Goal: Information Seeking & Learning: Learn about a topic

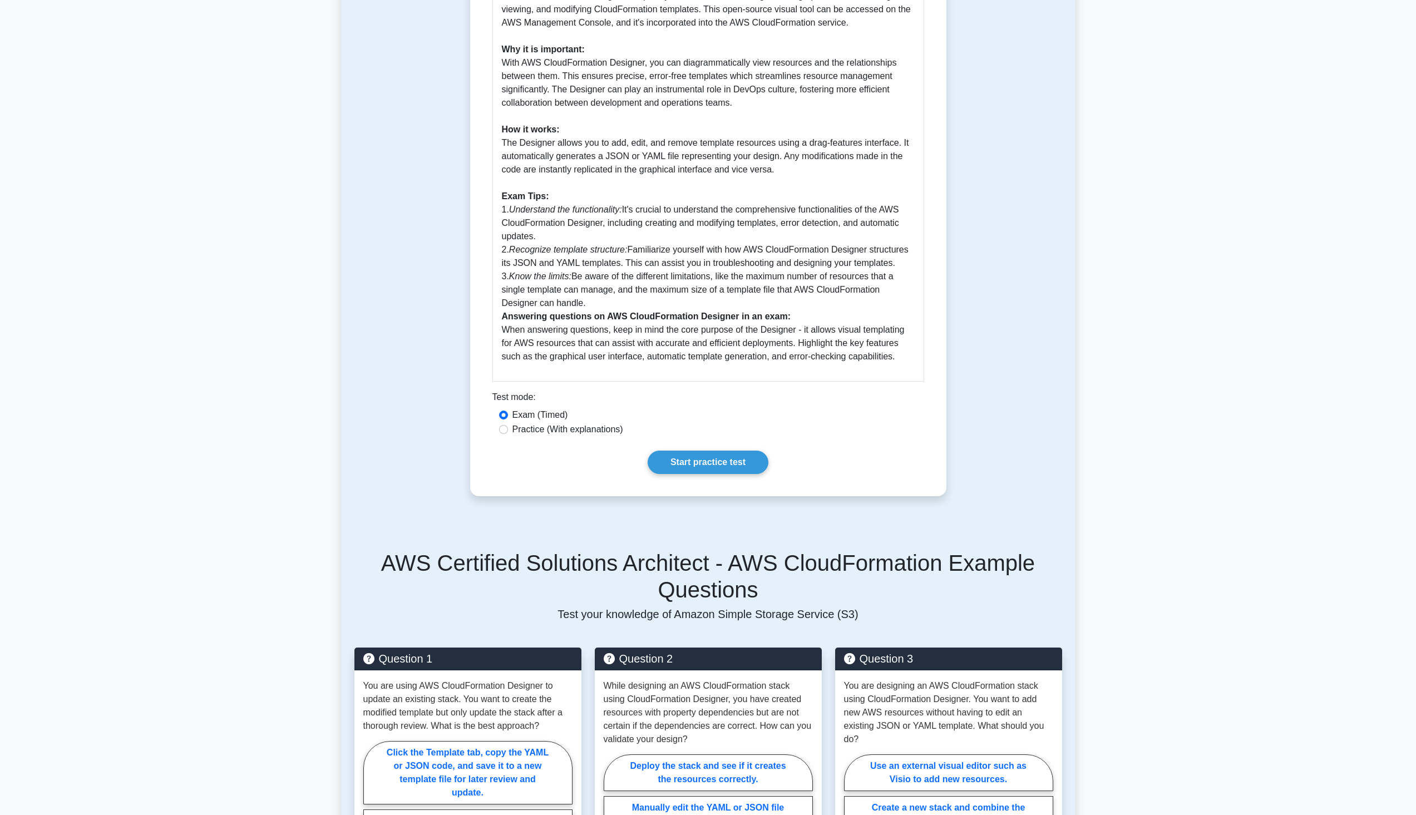
scroll to position [413, 0]
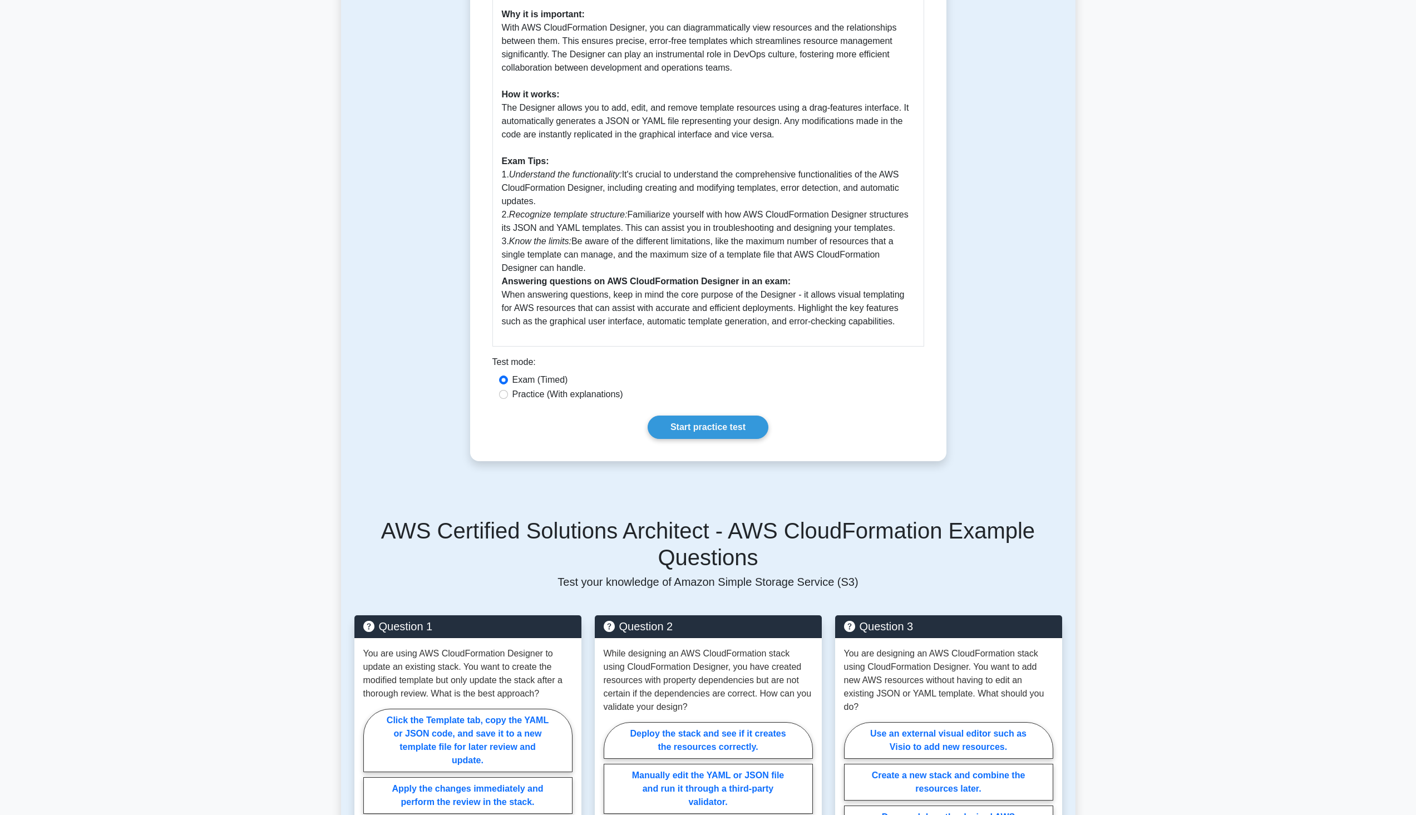
click at [520, 387] on label "Exam (Timed)" at bounding box center [540, 379] width 56 height 13
click at [508, 384] on input "Exam (Timed)" at bounding box center [503, 380] width 9 height 9
click at [522, 398] on label "Practice (With explanations)" at bounding box center [567, 394] width 111 height 13
click at [508, 398] on input "Practice (With explanations)" at bounding box center [503, 394] width 9 height 9
radio input "true"
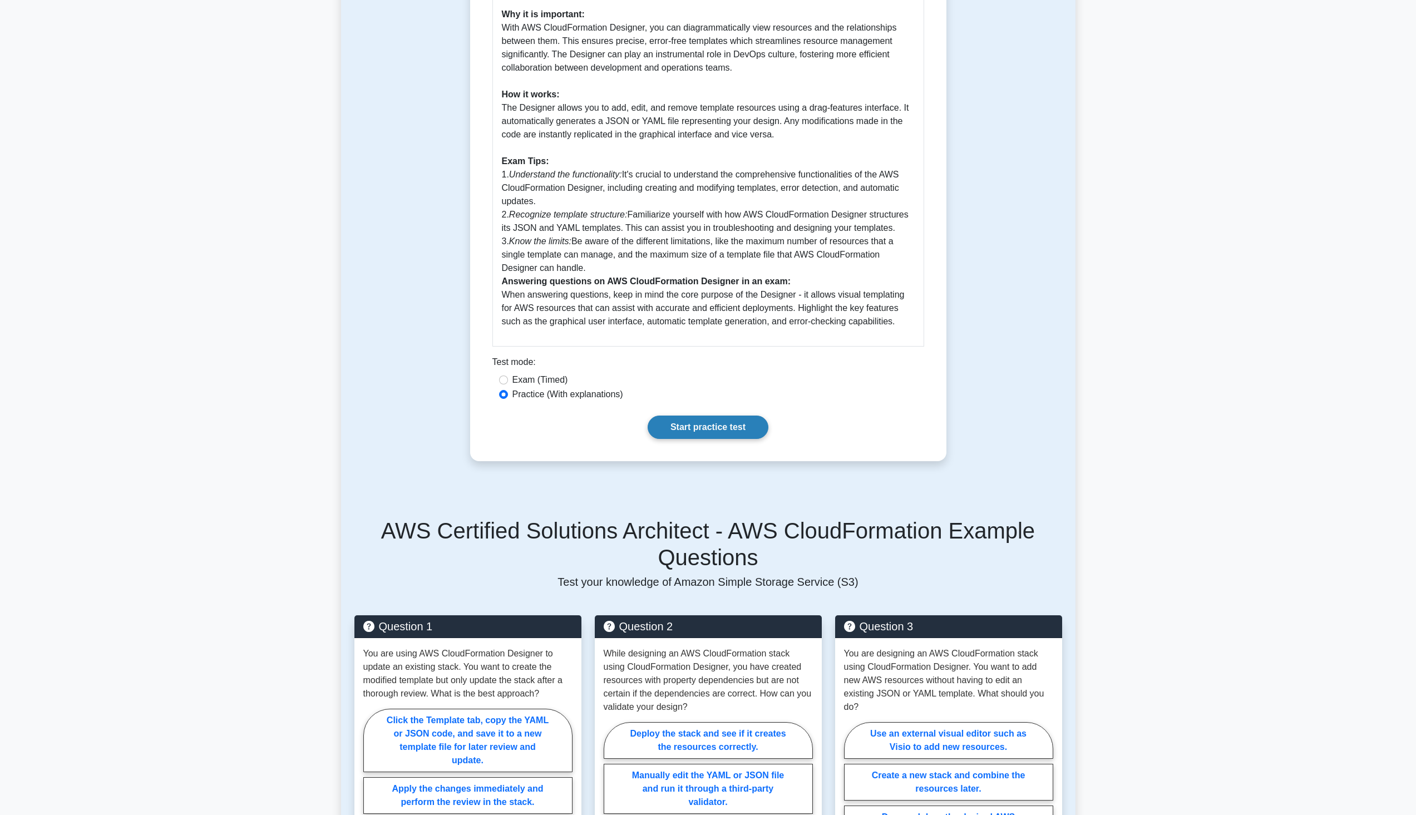
click at [671, 426] on link "Start practice test" at bounding box center [708, 427] width 121 height 23
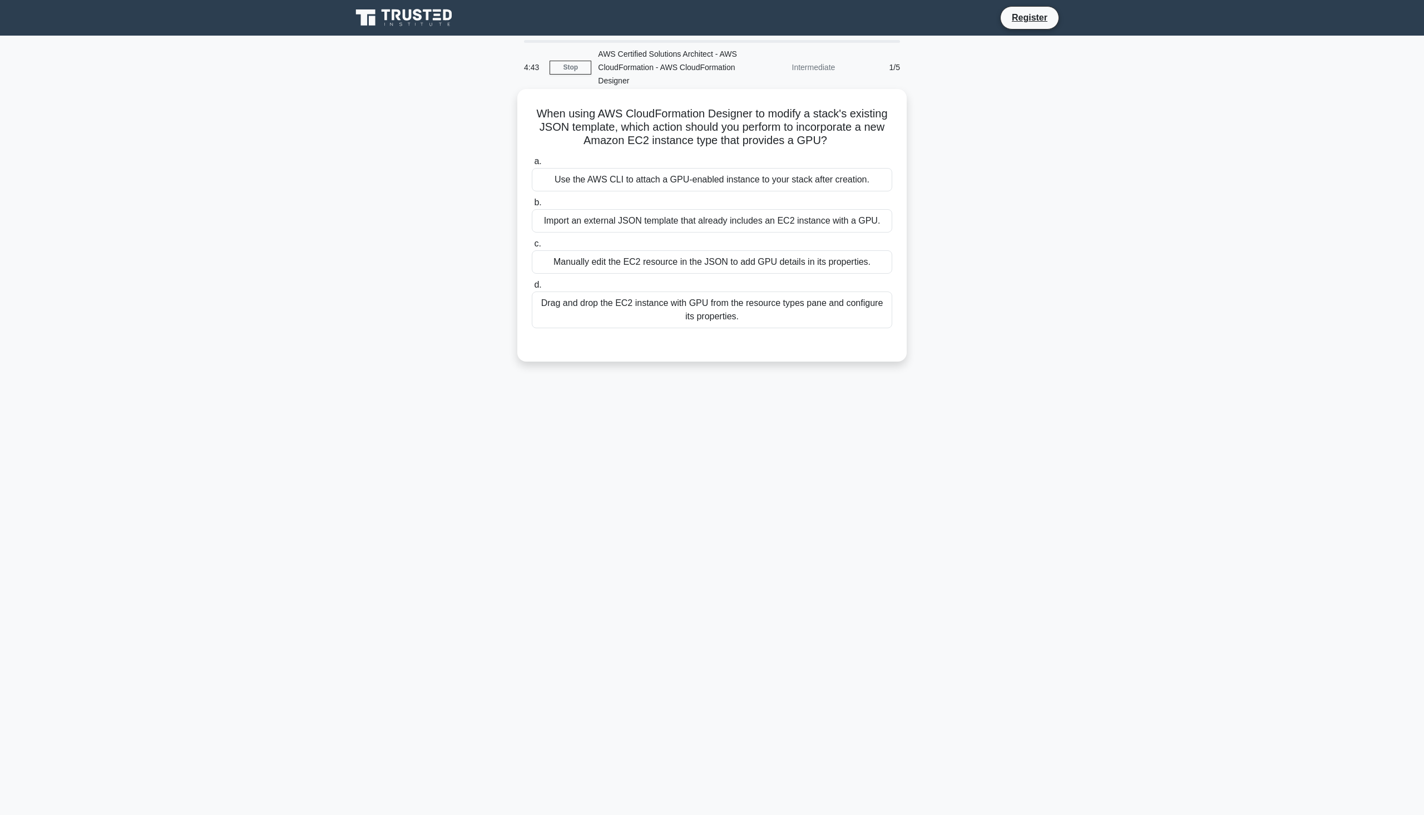
click at [632, 308] on div "Drag and drop the EC2 instance with GPU from the resource types pane and config…" at bounding box center [712, 310] width 361 height 37
click at [532, 289] on input "d. Drag and drop the EC2 instance with GPU from the resource types pane and con…" at bounding box center [532, 285] width 0 height 7
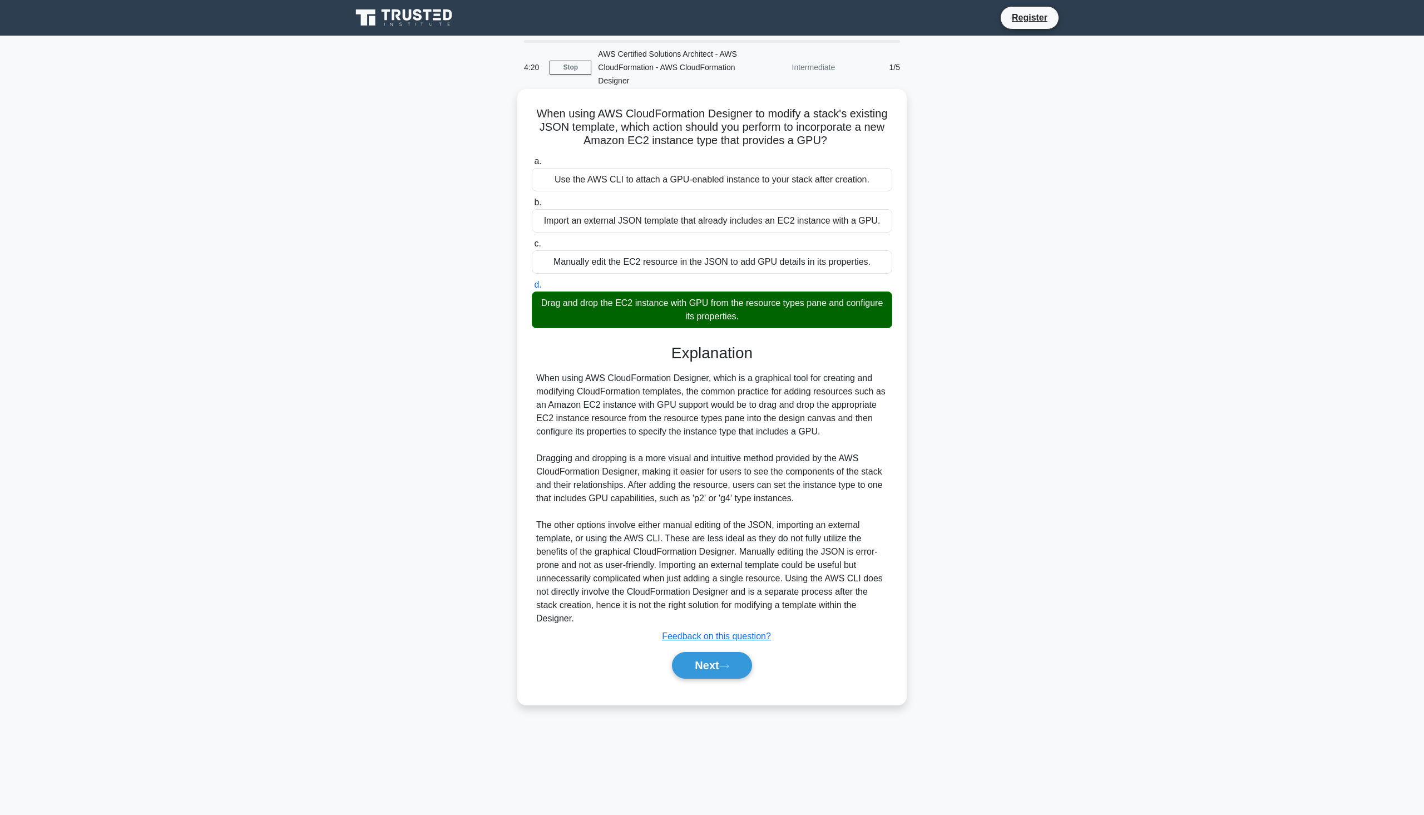
click at [714, 261] on div "Manually edit the EC2 resource in the JSON to add GPU details in its properties." at bounding box center [712, 261] width 361 height 23
click at [532, 248] on input "c. Manually edit the EC2 resource in the JSON to add GPU details in its propert…" at bounding box center [532, 243] width 0 height 7
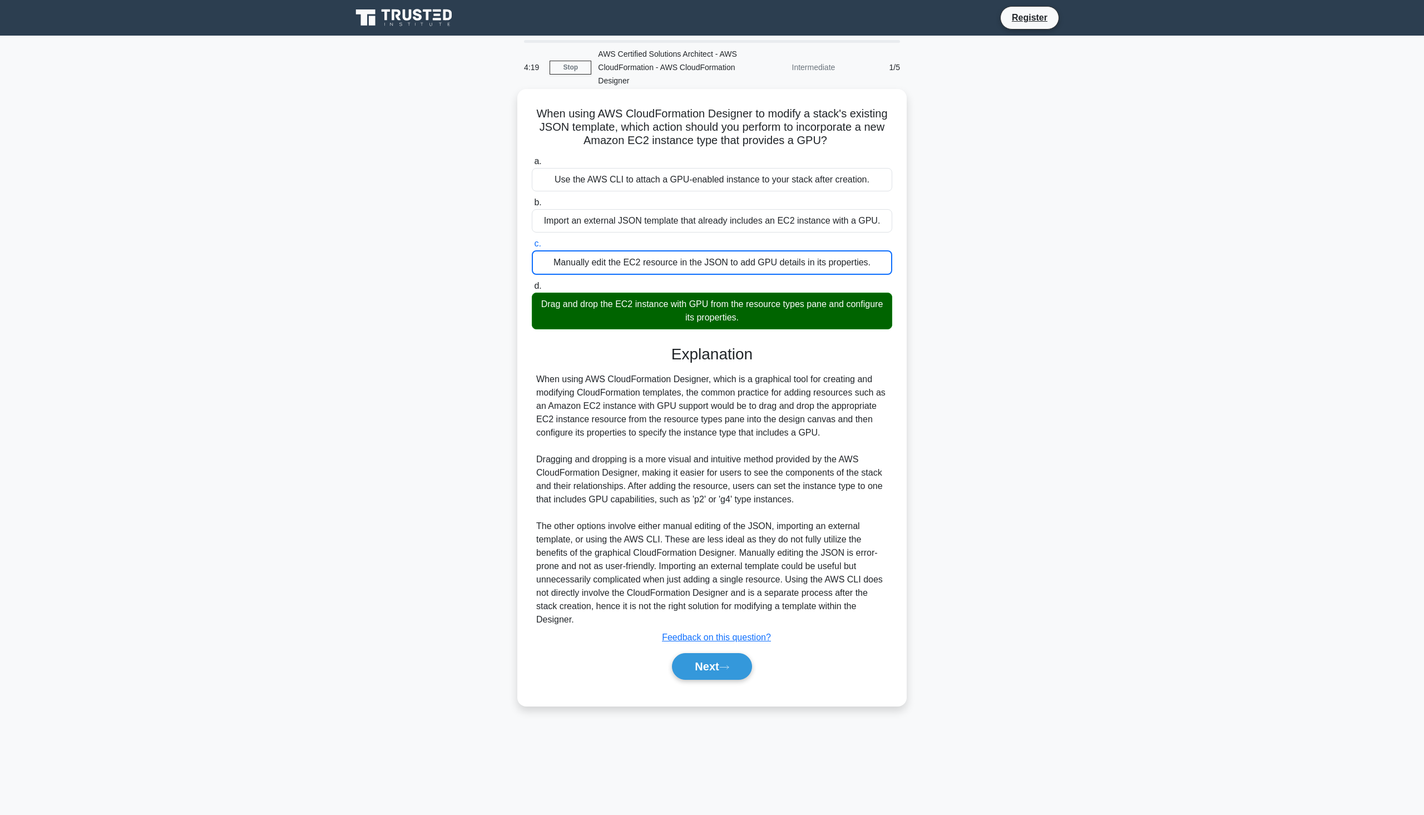
click at [714, 261] on div "Manually edit the EC2 resource in the JSON to add GPU details in its properties." at bounding box center [712, 262] width 361 height 24
click at [532, 248] on input "c. Manually edit the EC2 resource in the JSON to add GPU details in its propert…" at bounding box center [532, 243] width 0 height 7
click at [721, 301] on div "Drag and drop the EC2 instance with GPU from the resource types pane and config…" at bounding box center [712, 311] width 361 height 37
click at [532, 290] on input "d. Drag and drop the EC2 instance with GPU from the resource types pane and con…" at bounding box center [532, 286] width 0 height 7
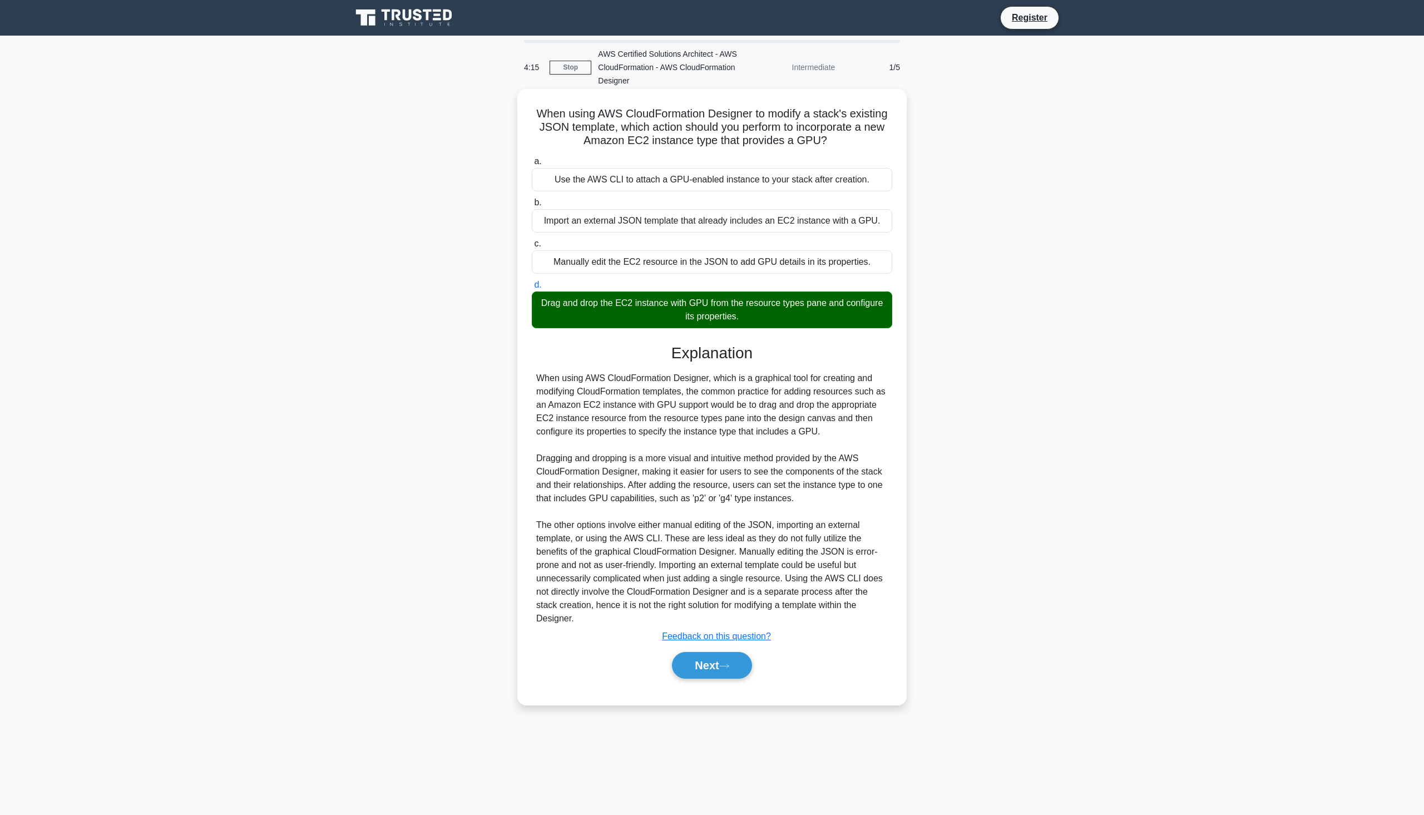
click at [724, 264] on div "Manually edit the EC2 resource in the JSON to add GPU details in its properties." at bounding box center [712, 261] width 361 height 23
click at [532, 248] on input "c. Manually edit the EC2 resource in the JSON to add GPU details in its propert…" at bounding box center [532, 243] width 0 height 7
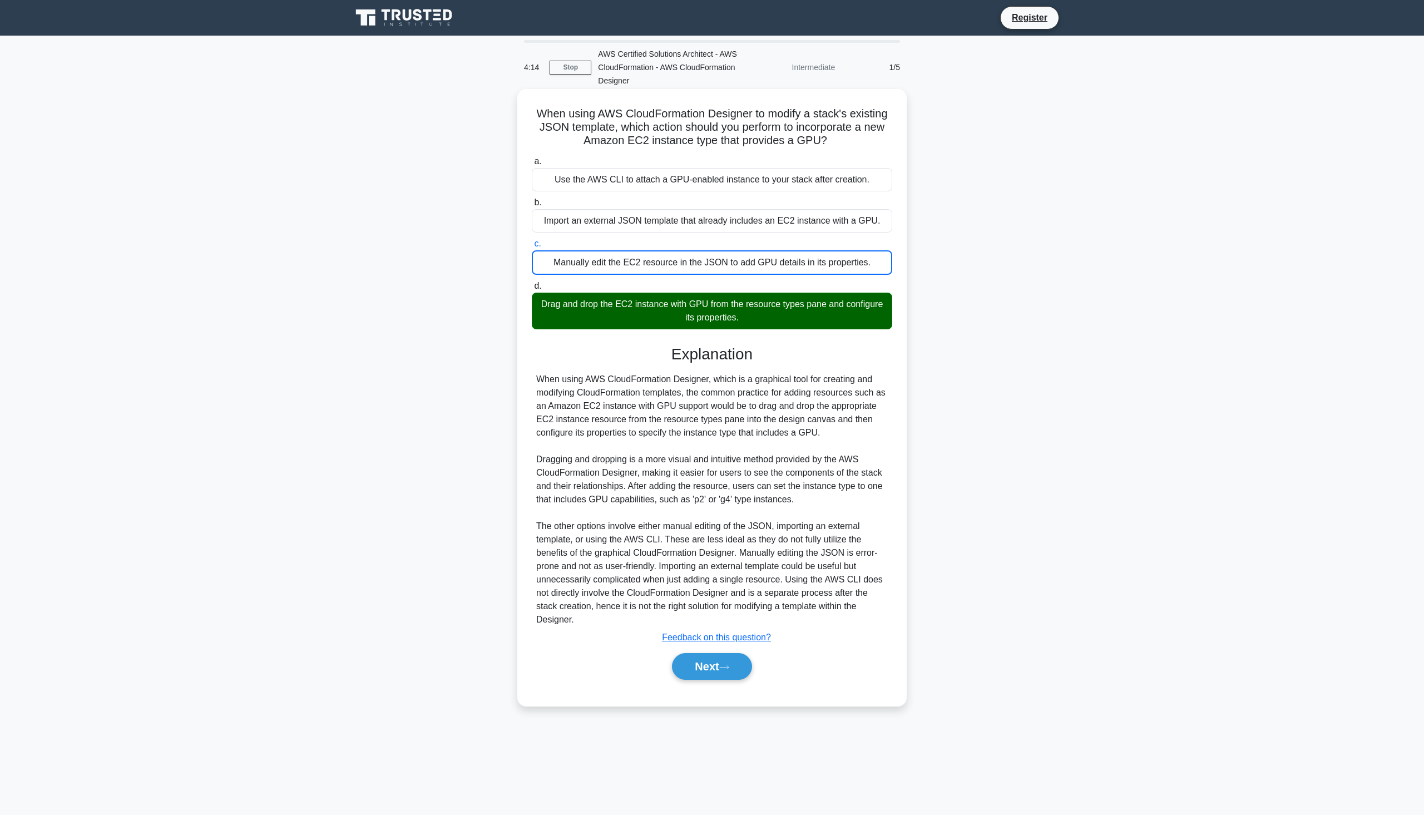
click at [732, 327] on div "Drag and drop the EC2 instance with GPU from the resource types pane and config…" at bounding box center [712, 311] width 361 height 37
click at [532, 290] on input "d. Drag and drop the EC2 instance with GPU from the resource types pane and con…" at bounding box center [532, 286] width 0 height 7
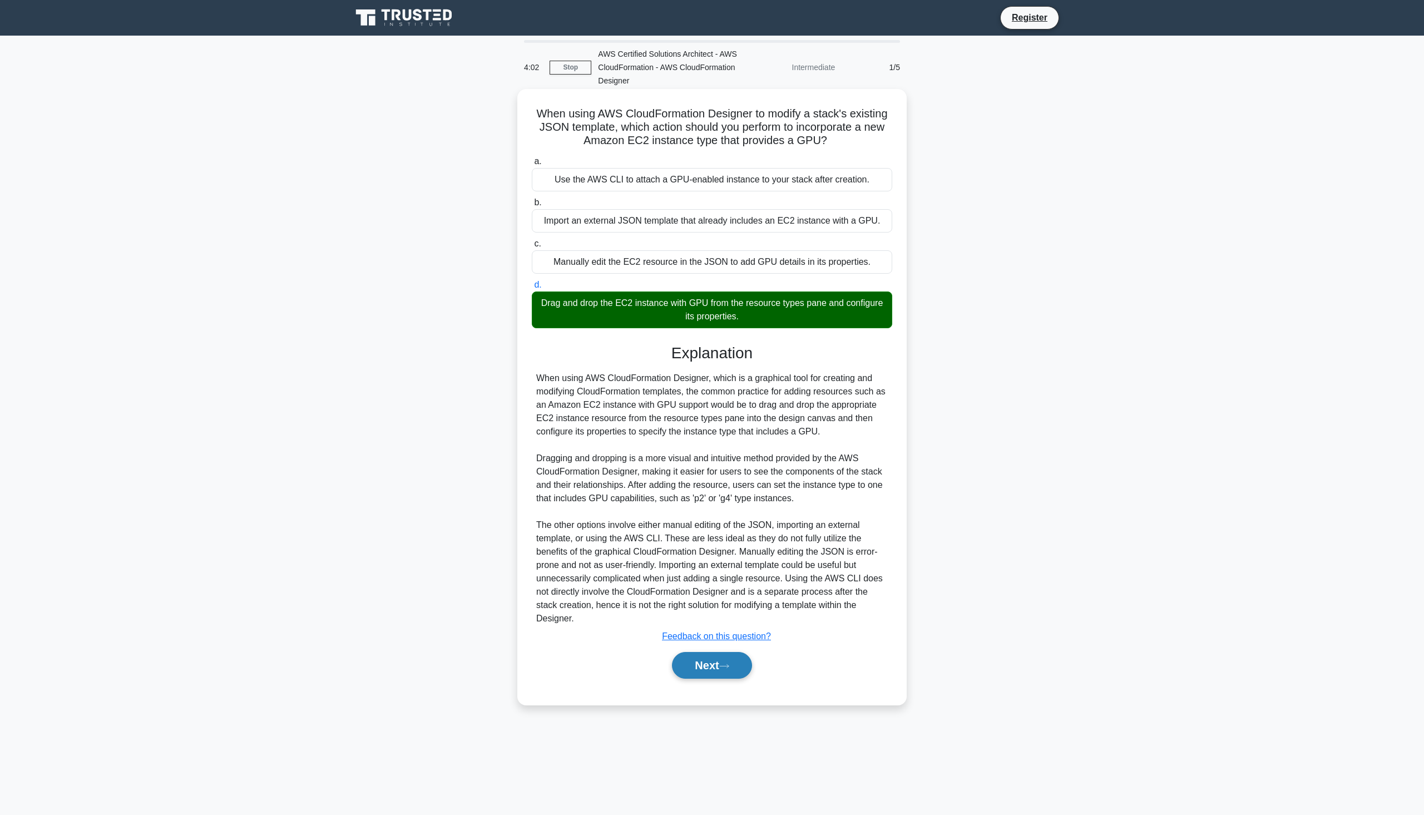
click at [701, 673] on button "Next" at bounding box center [712, 665] width 80 height 27
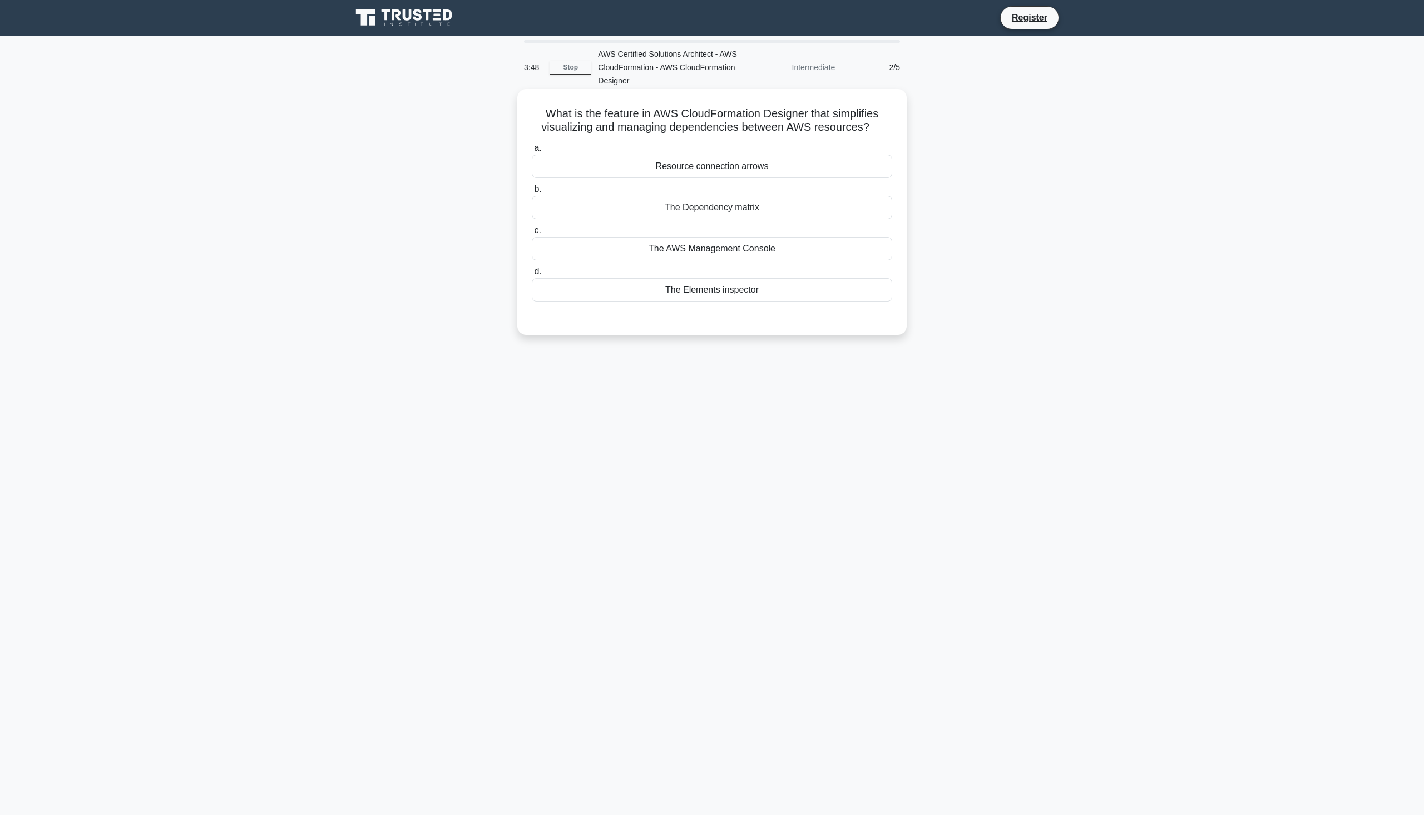
click at [721, 171] on div "Resource connection arrows" at bounding box center [712, 166] width 361 height 23
click at [532, 152] on input "a. Resource connection arrows" at bounding box center [532, 148] width 0 height 7
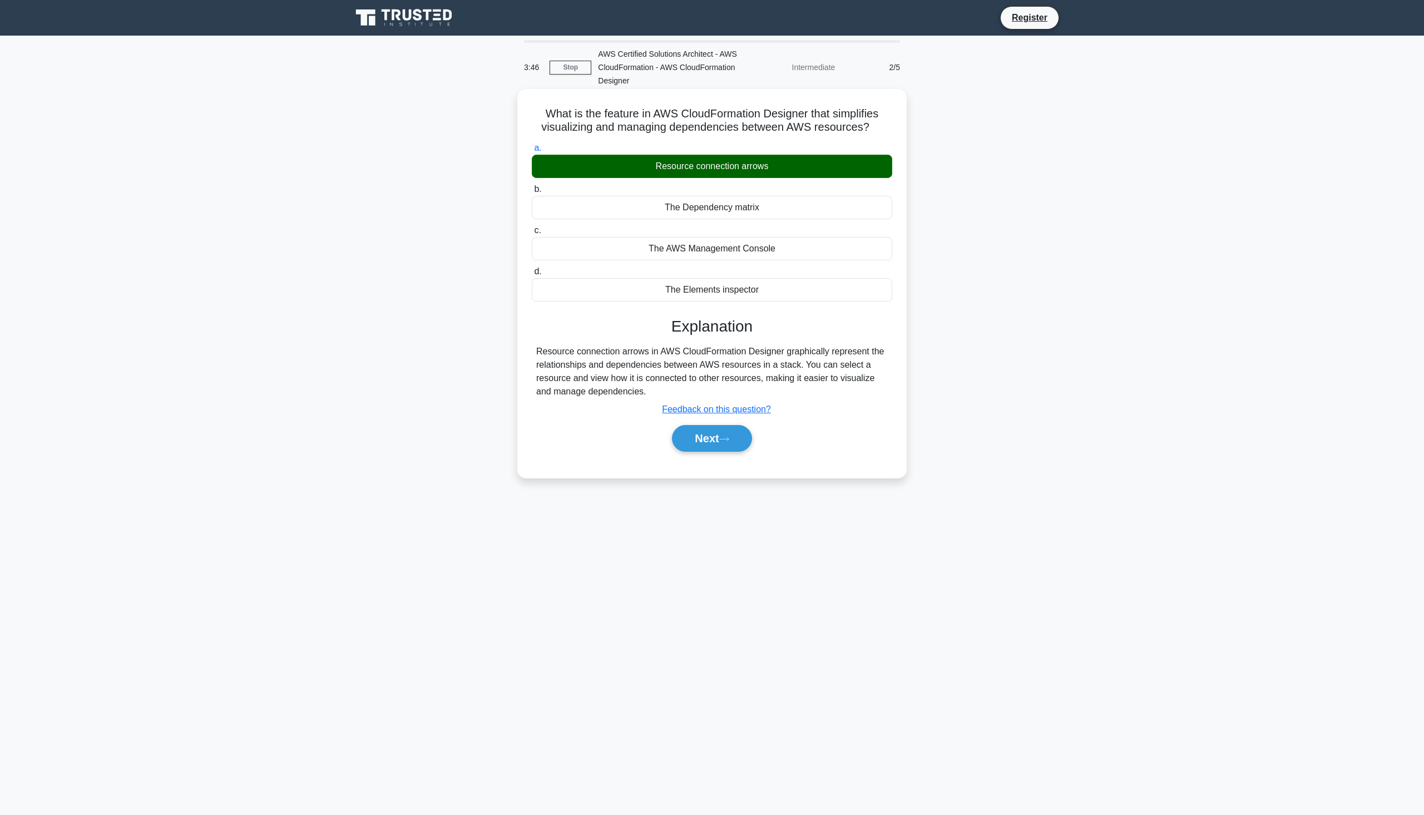
click at [605, 347] on div "Resource connection arrows in AWS CloudFormation Designer graphically represent…" at bounding box center [712, 371] width 352 height 53
click at [748, 351] on div "Resource connection arrows in AWS CloudFormation Designer graphically represent…" at bounding box center [712, 371] width 352 height 53
click at [626, 365] on div "Resource connection arrows in AWS CloudFormation Designer graphically represent…" at bounding box center [712, 371] width 352 height 53
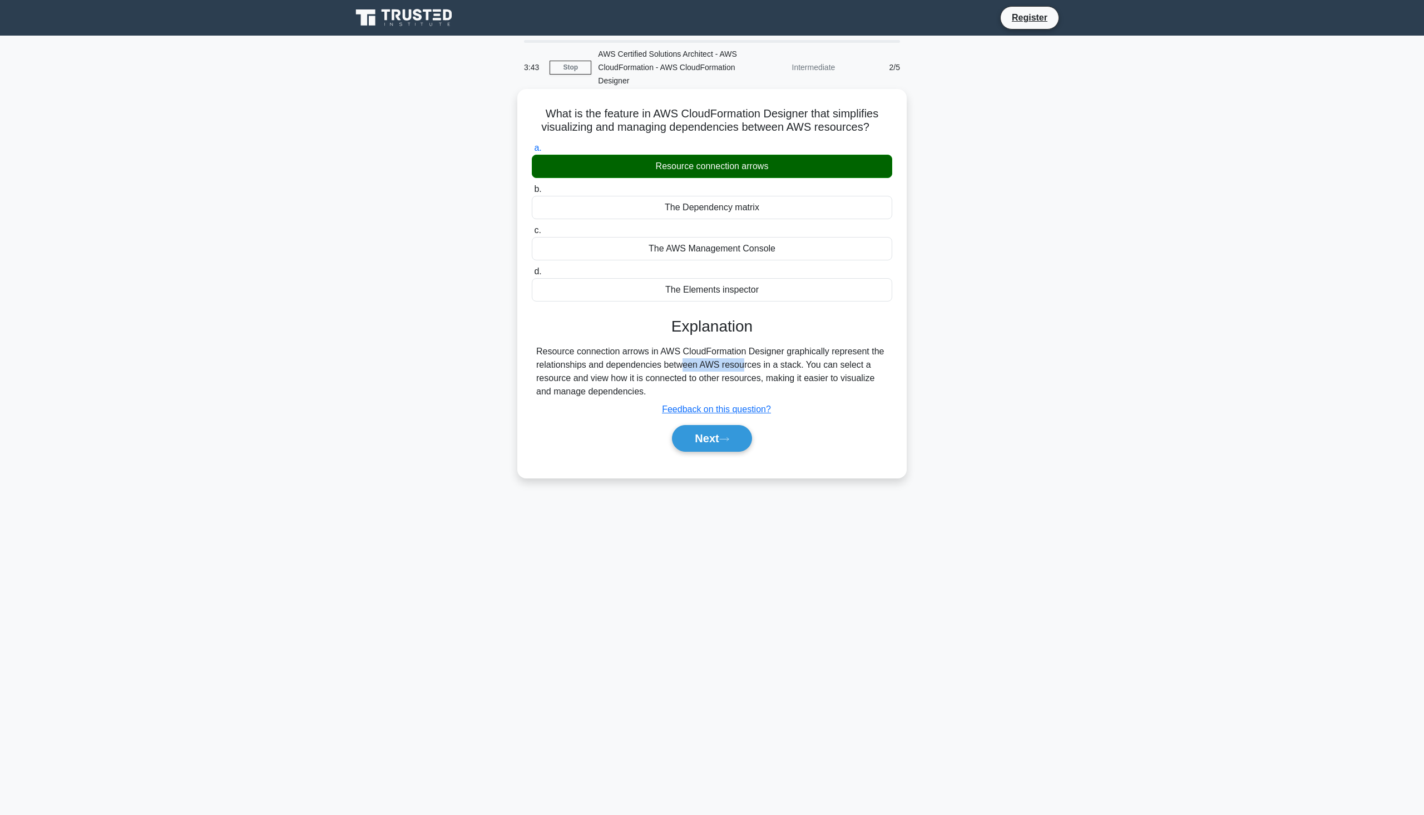
click at [626, 365] on div "Resource connection arrows in AWS CloudFormation Designer graphically represent…" at bounding box center [712, 371] width 352 height 53
click at [691, 363] on div "Resource connection arrows in AWS CloudFormation Designer graphically represent…" at bounding box center [712, 371] width 352 height 53
click at [660, 362] on div "Resource connection arrows in AWS CloudFormation Designer graphically represent…" at bounding box center [712, 371] width 352 height 53
click at [709, 435] on button "Next" at bounding box center [712, 438] width 80 height 27
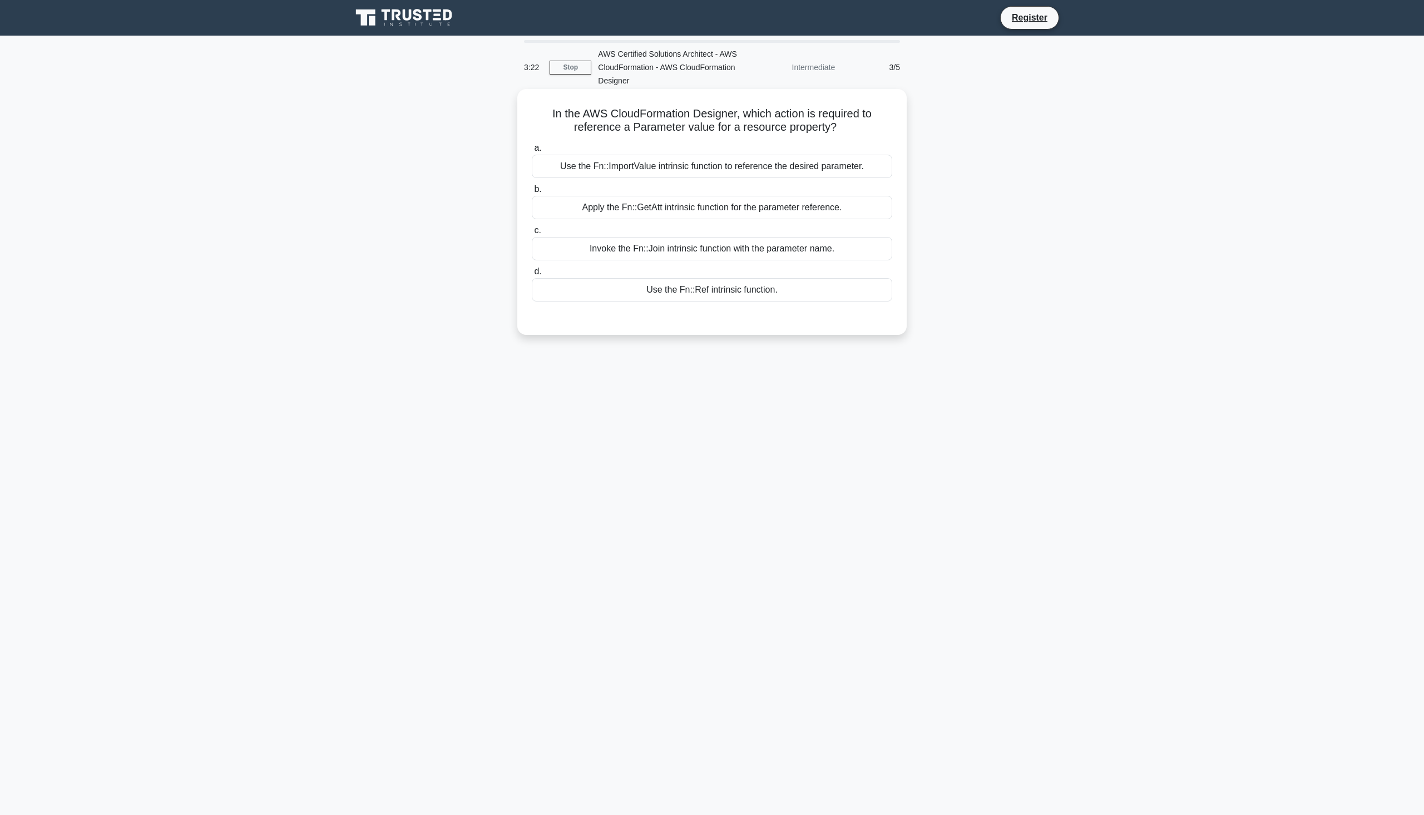
click at [719, 298] on div "Use the Fn::Ref intrinsic function." at bounding box center [712, 289] width 361 height 23
click at [532, 275] on input "d. Use the Fn::Ref intrinsic function." at bounding box center [532, 271] width 0 height 7
